Goal: Go to known website: Go to known website

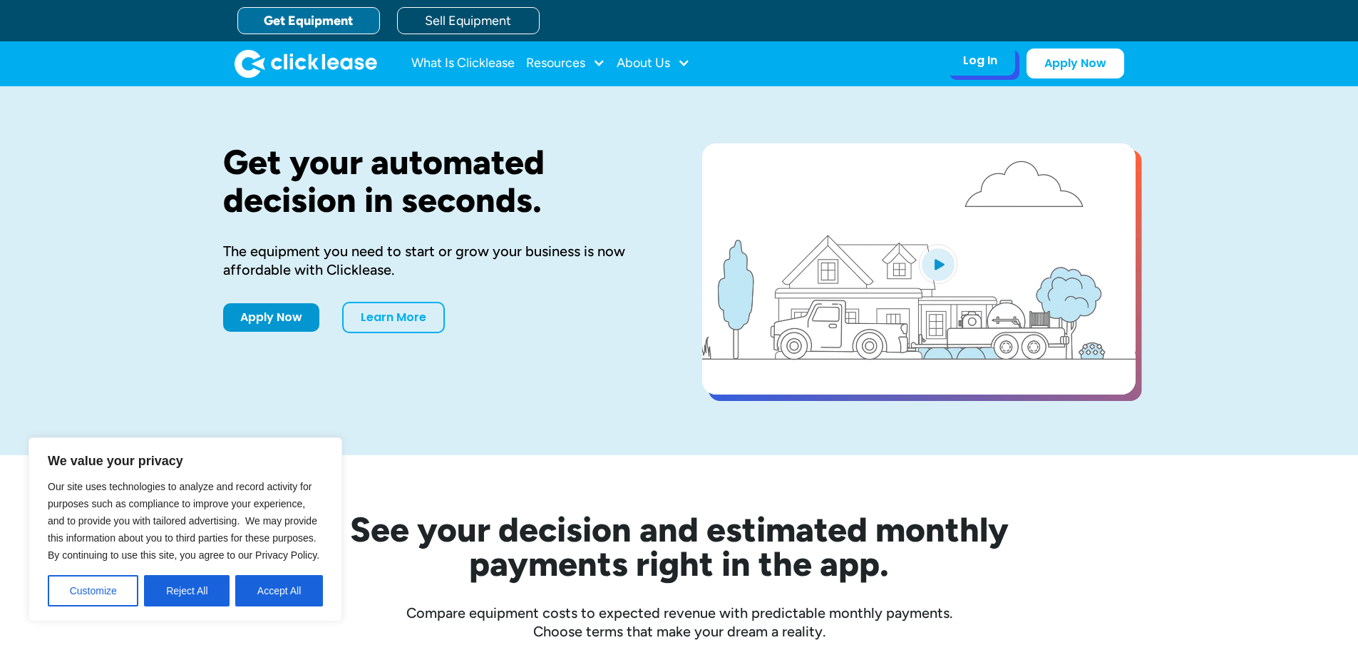
click at [975, 58] on div "Log In" at bounding box center [980, 60] width 34 height 14
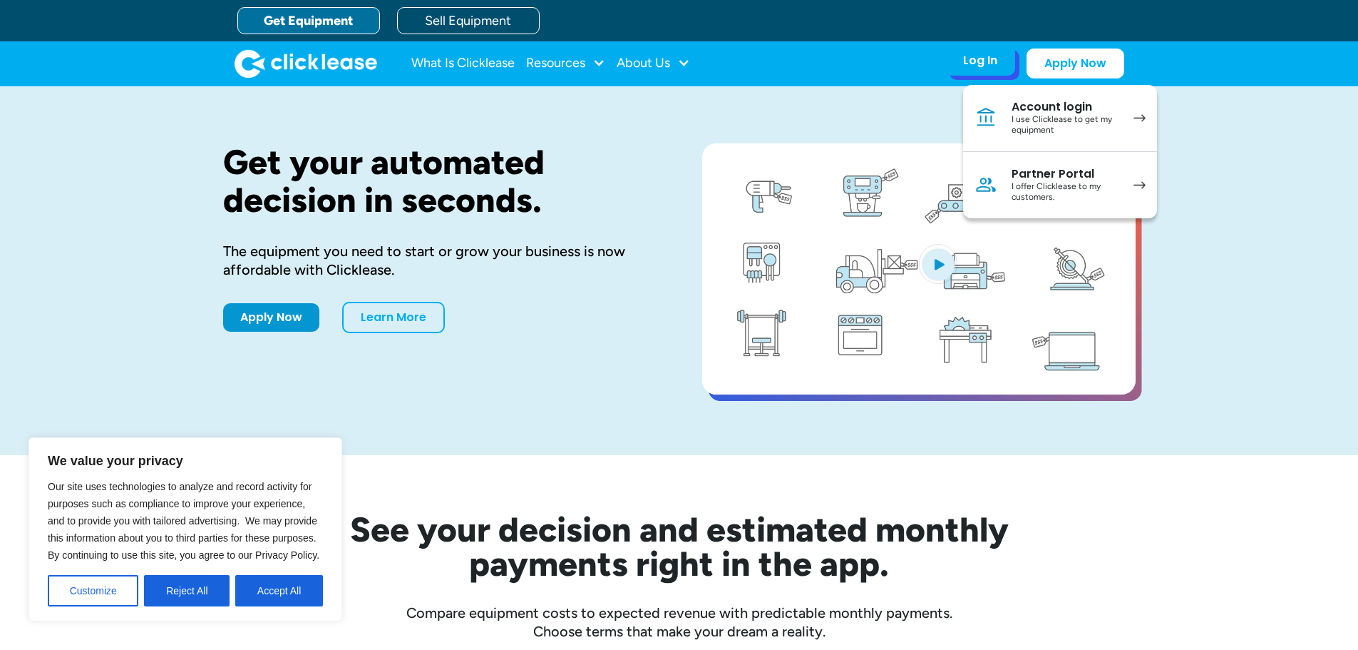
click at [1048, 115] on div "I use Clicklease to get my equipment" at bounding box center [1066, 125] width 108 height 22
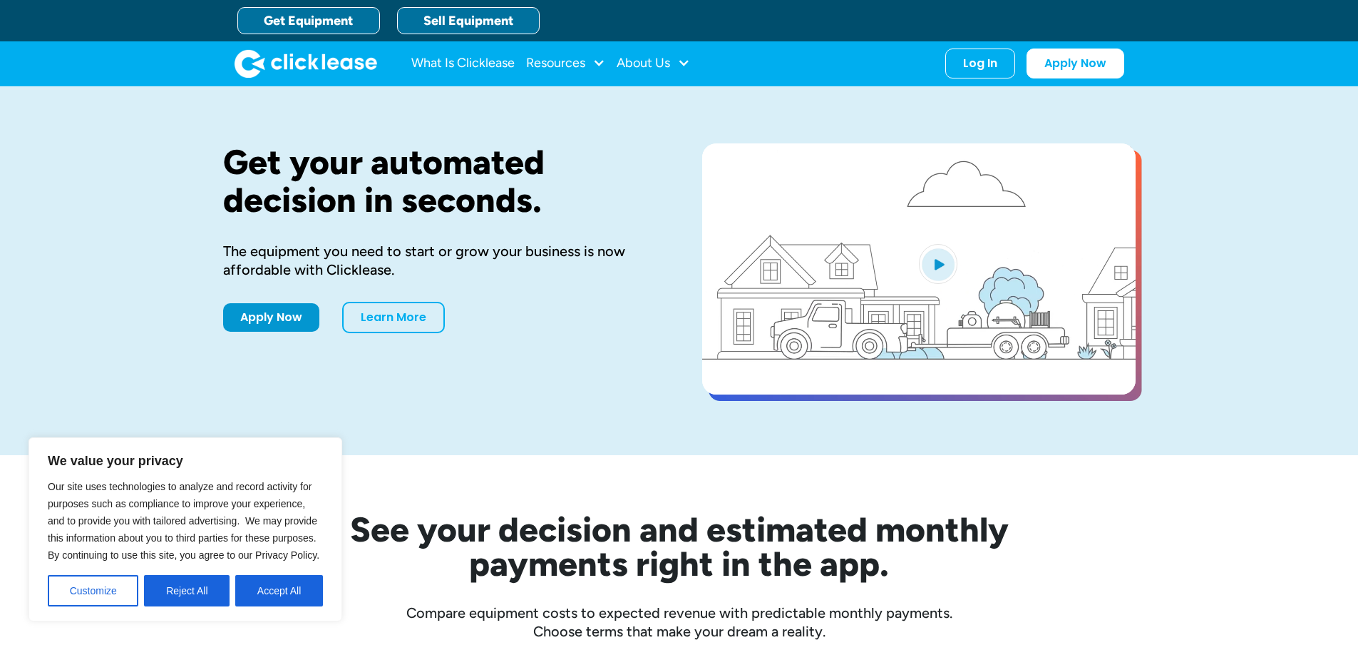
click at [451, 23] on link "Sell Equipment" at bounding box center [468, 20] width 143 height 27
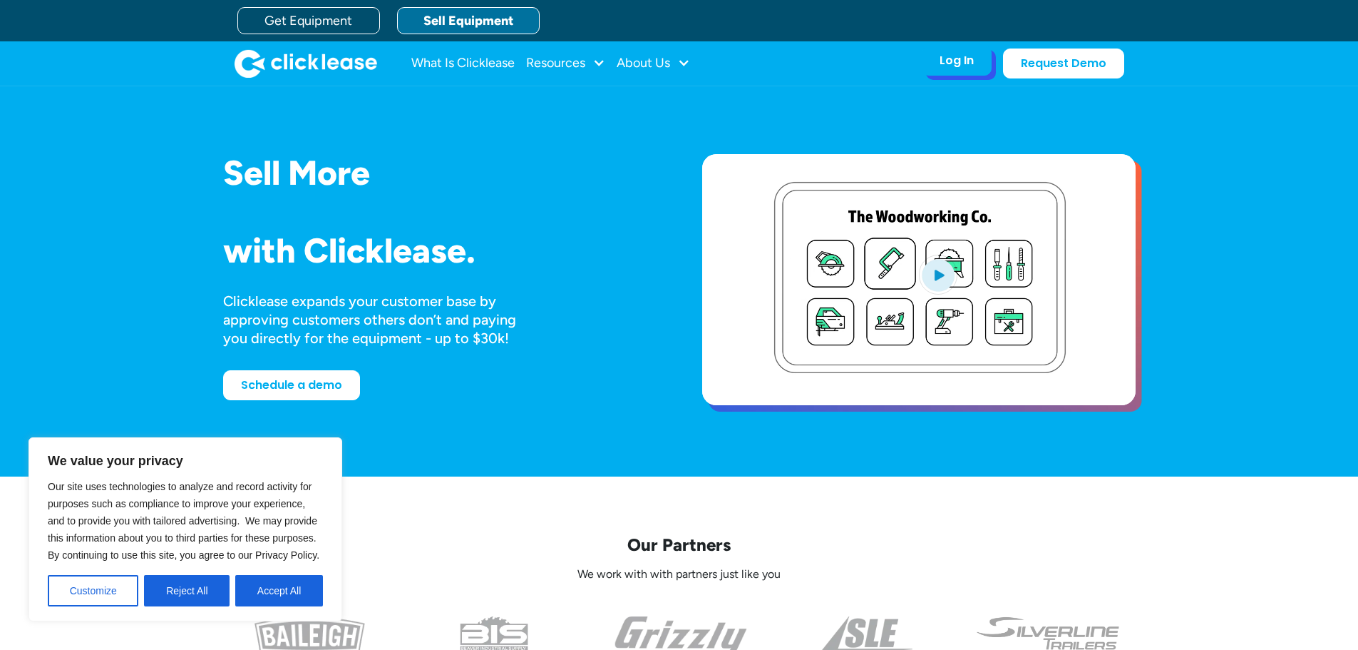
click at [990, 65] on div "Log In Account login I use Clicklease to get my equipment Partner Portal I offe…" at bounding box center [957, 61] width 70 height 30
click at [968, 66] on div "Log In" at bounding box center [957, 60] width 34 height 14
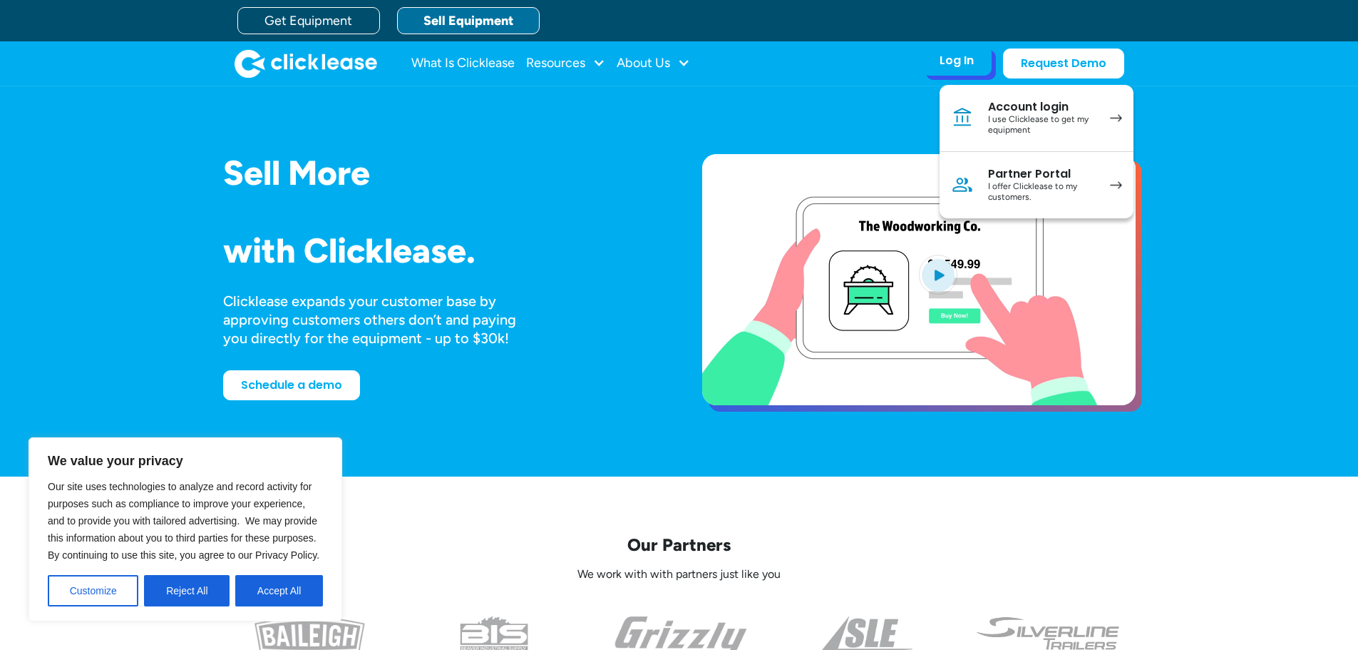
click at [1040, 179] on div "Partner Portal" at bounding box center [1042, 174] width 108 height 14
